Goal: Communication & Community: Answer question/provide support

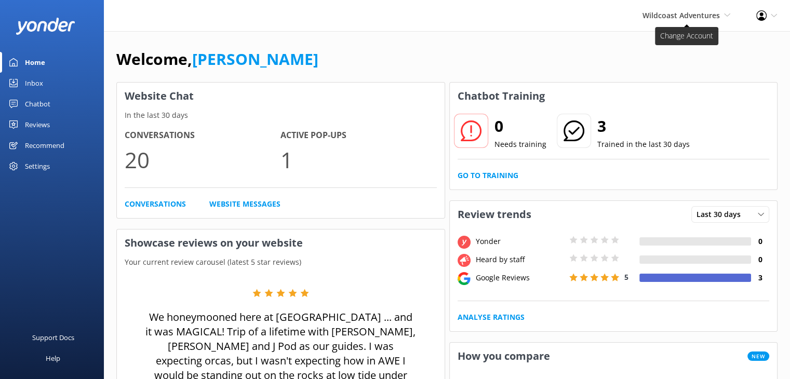
click at [714, 18] on span "Wildcoast Adventures" at bounding box center [680, 15] width 77 height 10
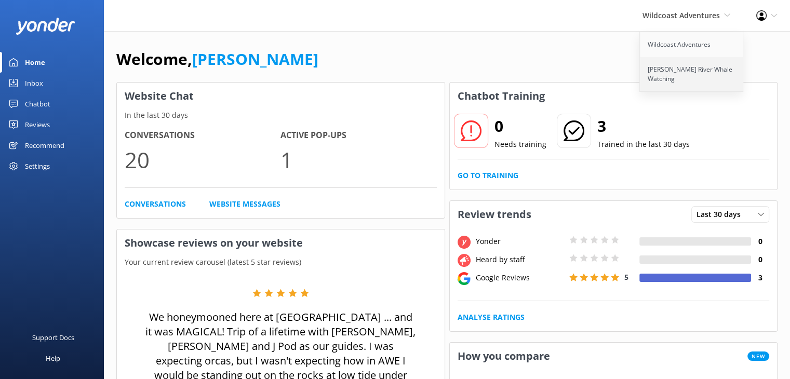
click at [699, 71] on link "[PERSON_NAME] River Whale Watching" at bounding box center [692, 74] width 104 height 34
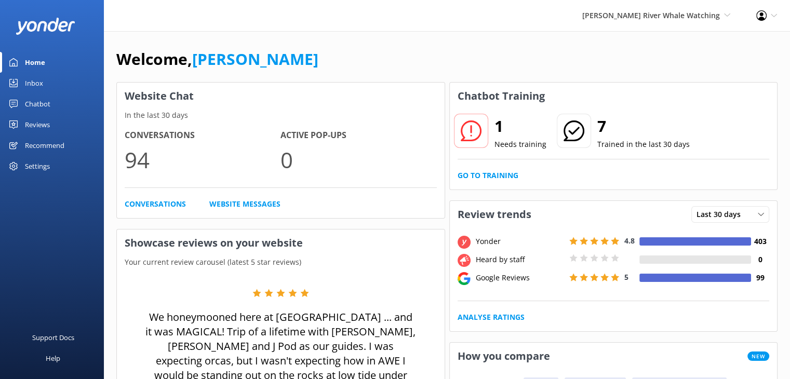
click at [38, 78] on div "Inbox" at bounding box center [34, 83] width 18 height 21
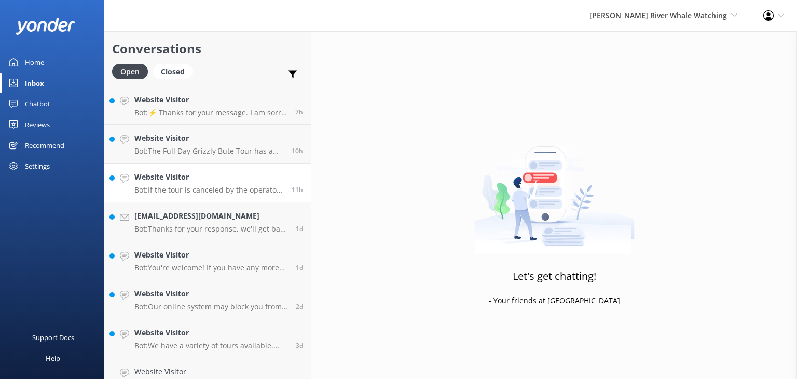
click at [216, 183] on div "Website Visitor Bot: If the tour is canceled by the operator due to weather or …" at bounding box center [209, 182] width 150 height 23
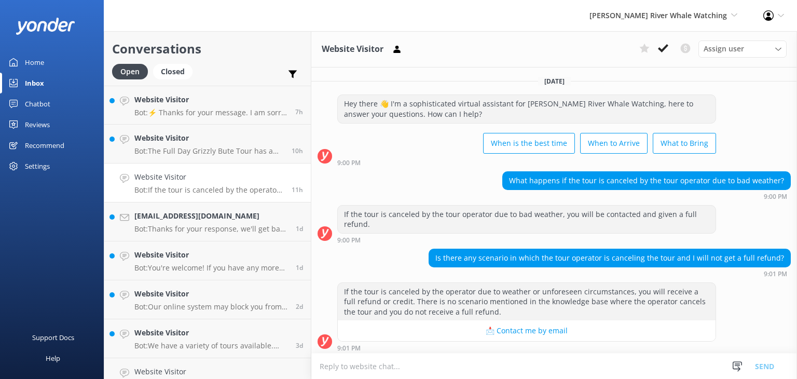
scroll to position [2, 0]
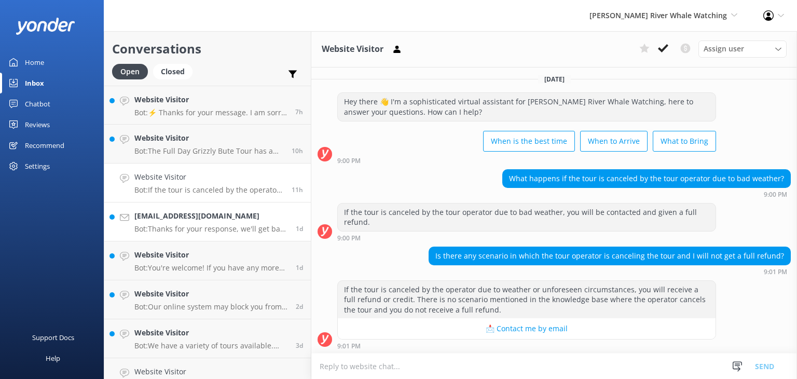
drag, startPoint x: 172, startPoint y: 230, endPoint x: 178, endPoint y: 229, distance: 5.2
click at [172, 230] on p "Bot: Thanks for your response, we'll get back to you as soon as we can during o…" at bounding box center [211, 228] width 154 height 9
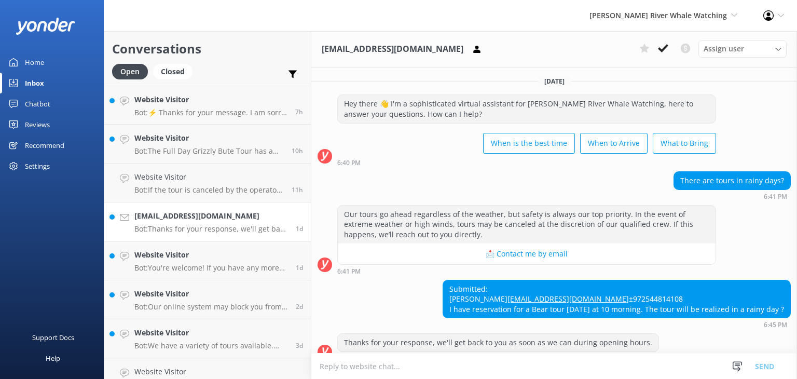
scroll to position [33, 0]
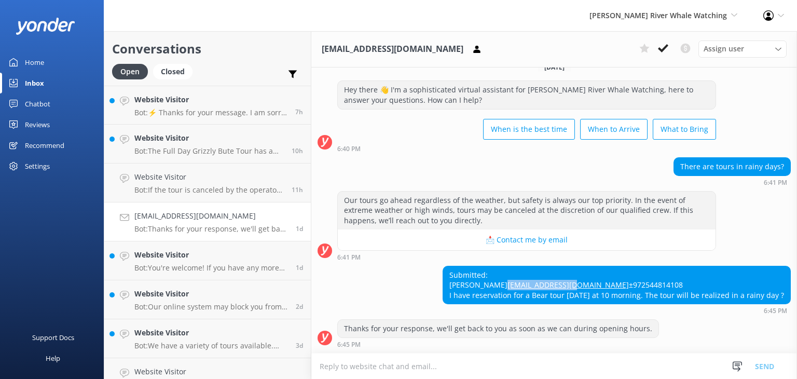
drag, startPoint x: 519, startPoint y: 279, endPoint x: 430, endPoint y: 270, distance: 89.7
click at [430, 270] on div "Submitted: [PERSON_NAME] [EMAIL_ADDRESS][DOMAIN_NAME] ±972544814108 I have rese…" at bounding box center [554, 290] width 486 height 49
copy link "[EMAIL_ADDRESS][DOMAIN_NAME]"
click at [385, 293] on div "Submitted: [PERSON_NAME] [EMAIL_ADDRESS][DOMAIN_NAME] ±972544814108 I have rese…" at bounding box center [554, 290] width 486 height 49
